Goal: Task Accomplishment & Management: Use online tool/utility

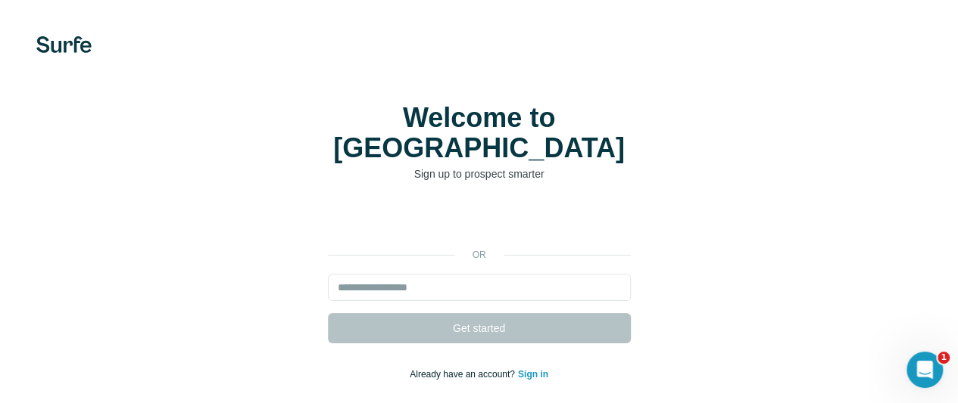
click at [0, 0] on div at bounding box center [0, 0] width 0 height 0
click at [454, 39] on div at bounding box center [479, 44] width 958 height 17
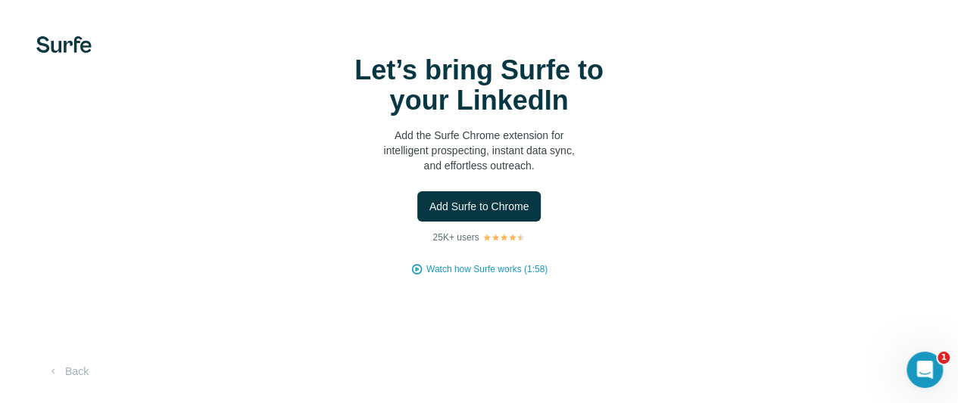
click at [365, 173] on p "Add the Surfe Chrome extension for intelligent prospecting, instant data sync, …" at bounding box center [479, 150] width 303 height 45
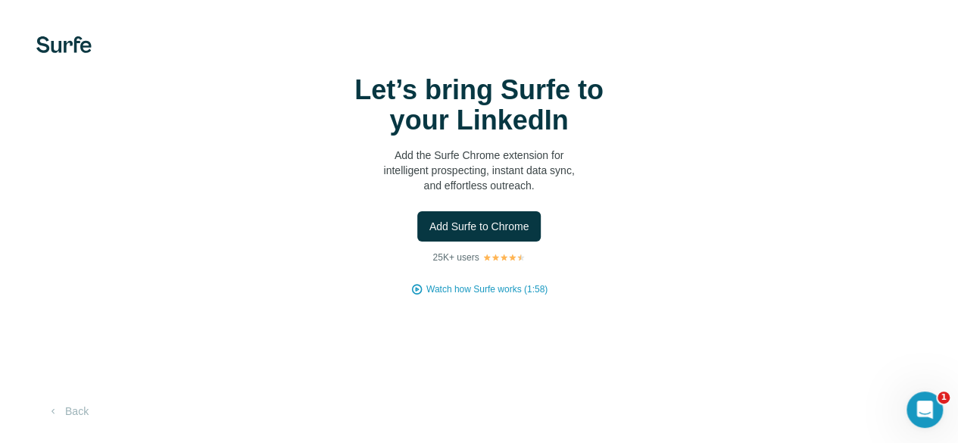
scroll to position [71, 0]
click at [60, 403] on button "Back" at bounding box center [67, 410] width 63 height 27
click at [429, 234] on span "Add Surfe to Chrome" at bounding box center [479, 226] width 100 height 15
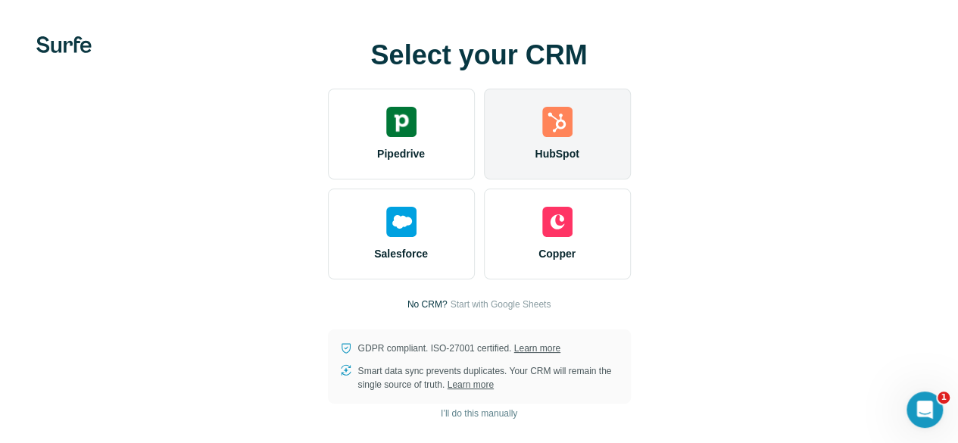
click at [484, 150] on div "HubSpot" at bounding box center [557, 134] width 147 height 91
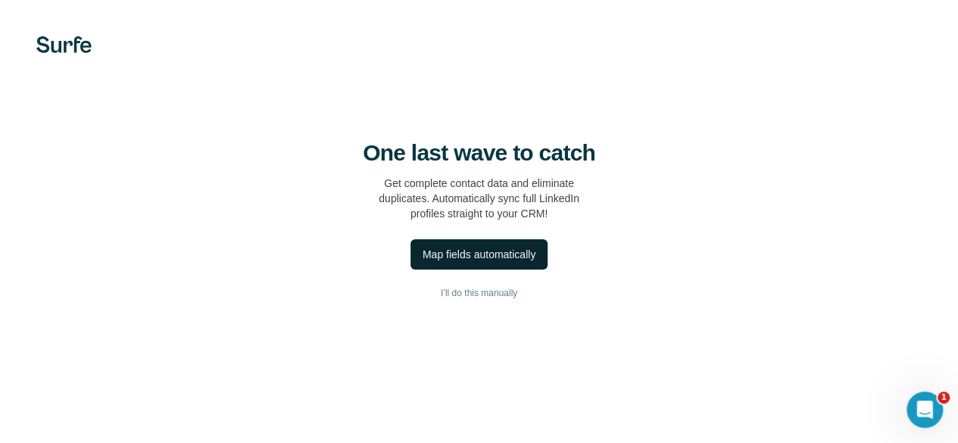
click at [422, 262] on div "Map fields automatically" at bounding box center [478, 254] width 113 height 15
